Goal: Task Accomplishment & Management: Use online tool/utility

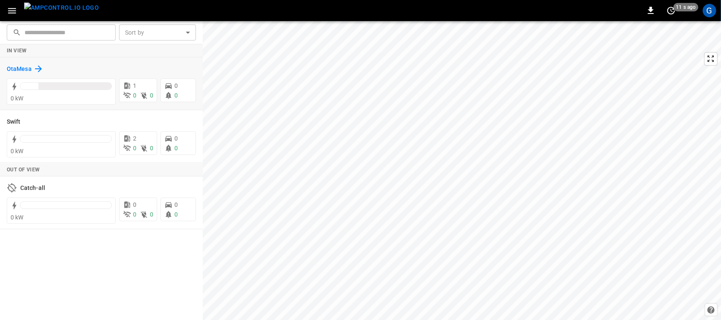
click at [24, 67] on h6 "OtaMesa" at bounding box center [19, 69] width 25 height 9
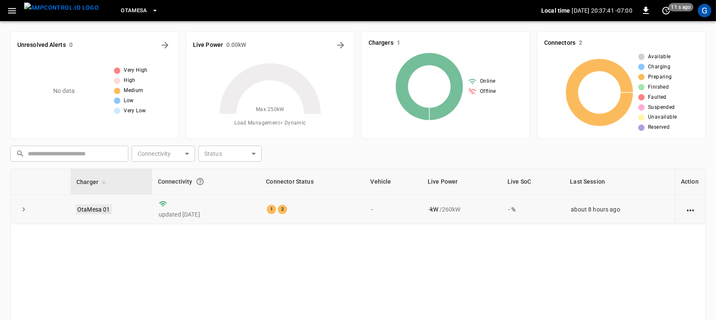
click at [85, 207] on link "OtaMesa 01" at bounding box center [94, 209] width 36 height 10
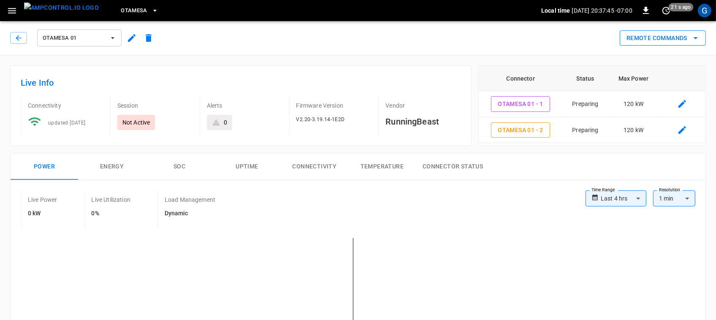
click at [674, 37] on button "Remote Commands" at bounding box center [663, 38] width 86 height 16
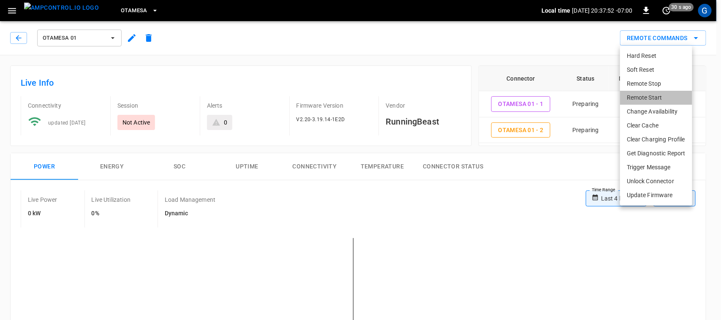
click at [644, 94] on li "Remote Start" at bounding box center [656, 98] width 72 height 14
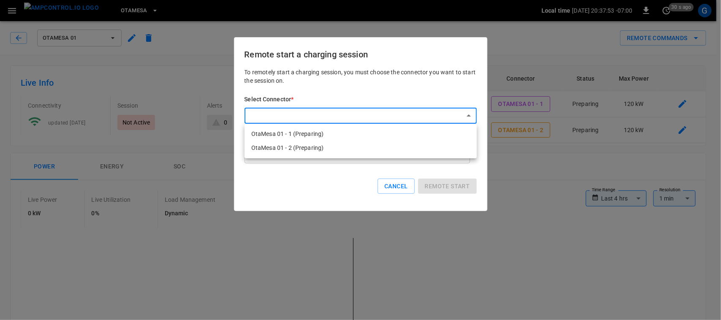
click at [390, 133] on li "OtaMesa 01 - 1 (Preparing)" at bounding box center [360, 134] width 232 height 14
type input "**********"
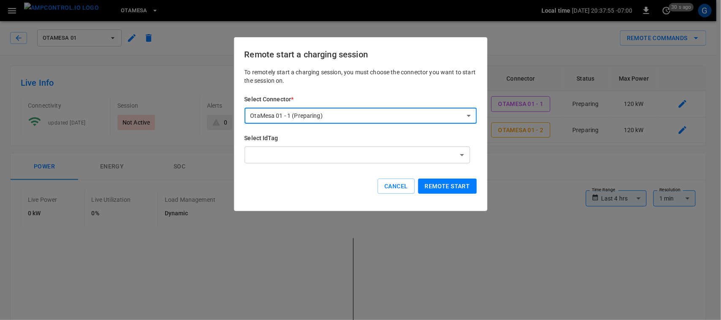
click at [449, 188] on button "Remote start" at bounding box center [447, 187] width 59 height 16
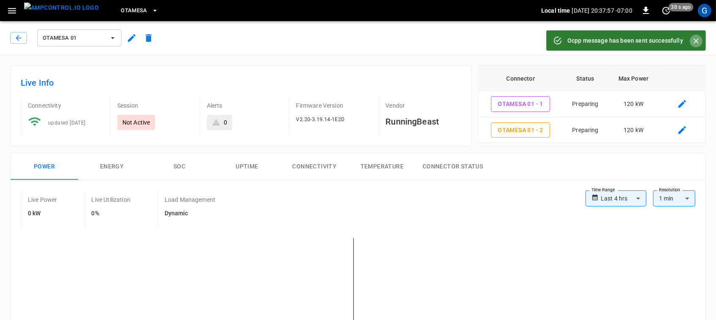
click at [693, 43] on icon "Close" at bounding box center [696, 41] width 8 height 8
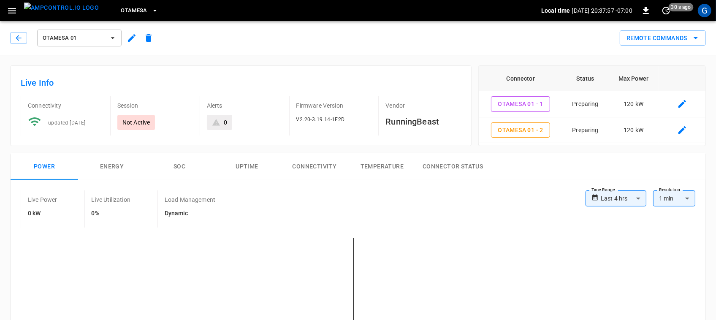
click at [676, 28] on div "Remote Commands" at bounding box center [661, 36] width 90 height 19
click at [676, 38] on button "Remote Commands" at bounding box center [663, 38] width 86 height 16
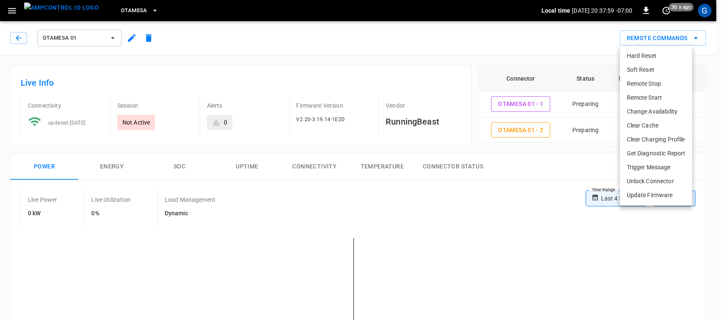
click at [665, 100] on li "Remote Start" at bounding box center [656, 98] width 72 height 14
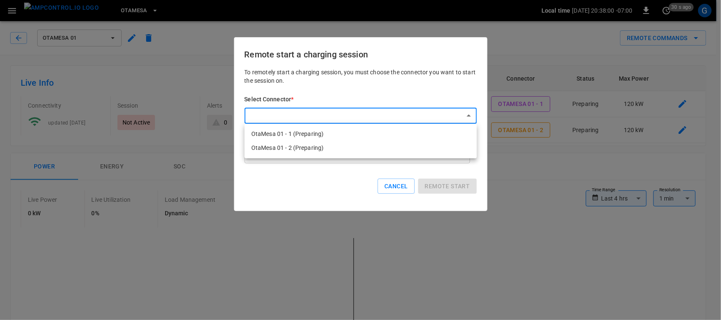
click at [418, 150] on li "OtaMesa 01 - 2 (Preparing)" at bounding box center [360, 148] width 232 height 14
type input "**********"
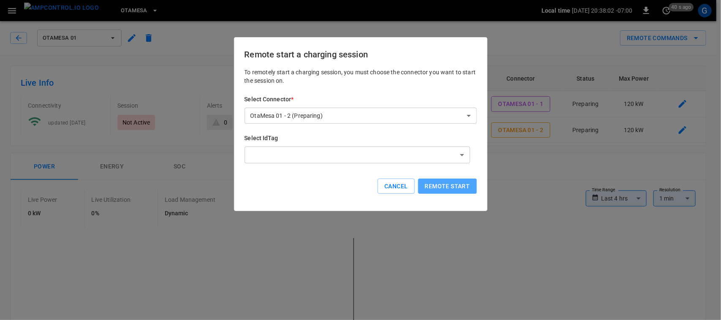
click at [453, 184] on button "Remote start" at bounding box center [447, 187] width 59 height 16
